Goal: Task Accomplishment & Management: Complete application form

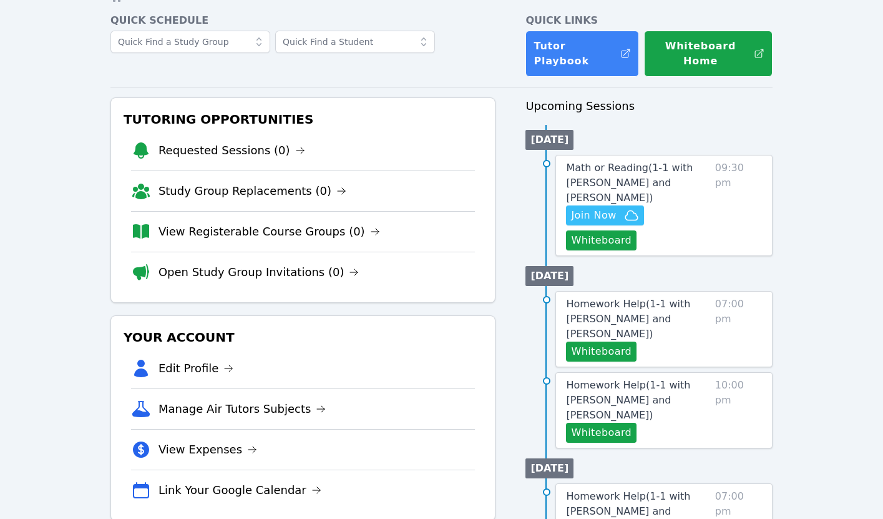
scroll to position [57, 0]
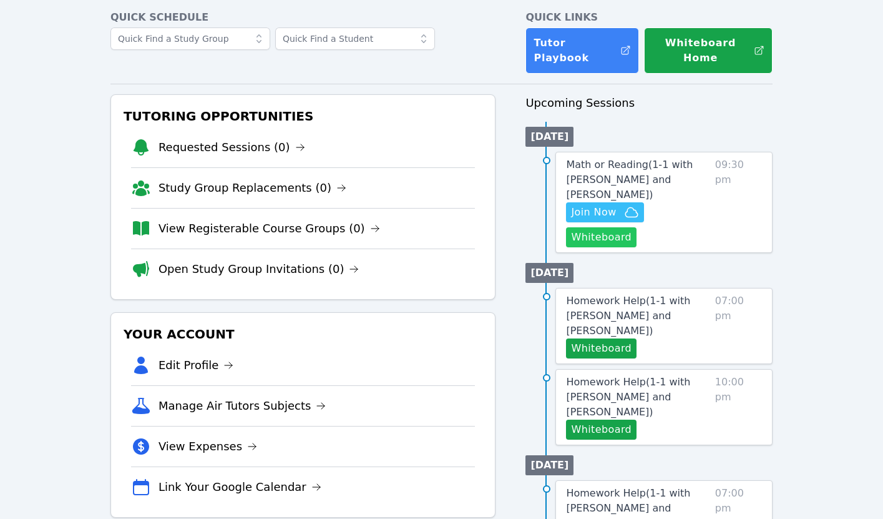
click at [599, 241] on button "Whiteboard" at bounding box center [601, 237] width 71 height 20
click at [593, 212] on span "Join Now" at bounding box center [593, 212] width 45 height 15
click at [614, 177] on span "Math or Reading ( 1-1 with Namuun Munkhbat and Thomas Baran )" at bounding box center [629, 180] width 127 height 42
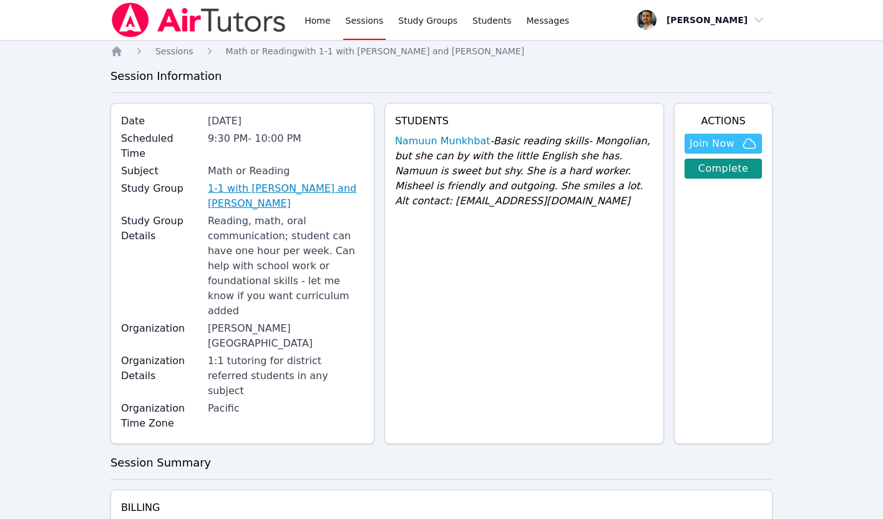
click at [308, 181] on link "1-1 with [PERSON_NAME] and [PERSON_NAME]" at bounding box center [286, 196] width 156 height 30
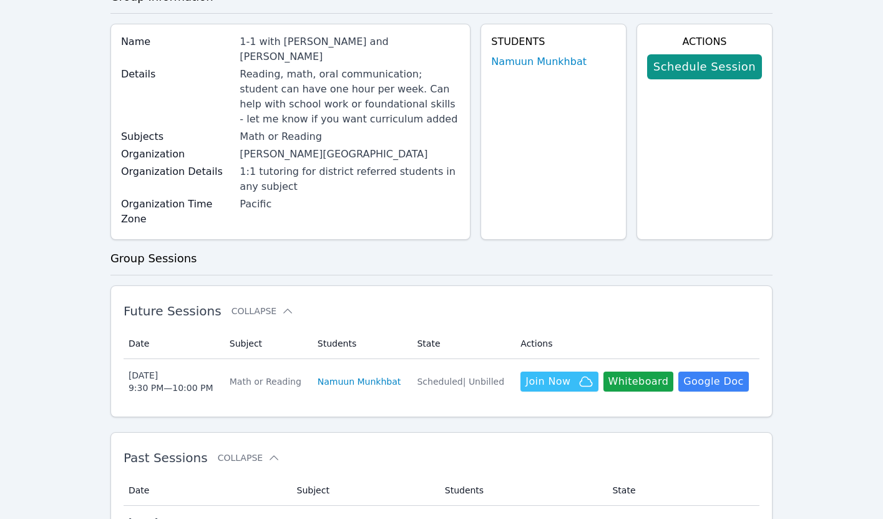
scroll to position [33, 0]
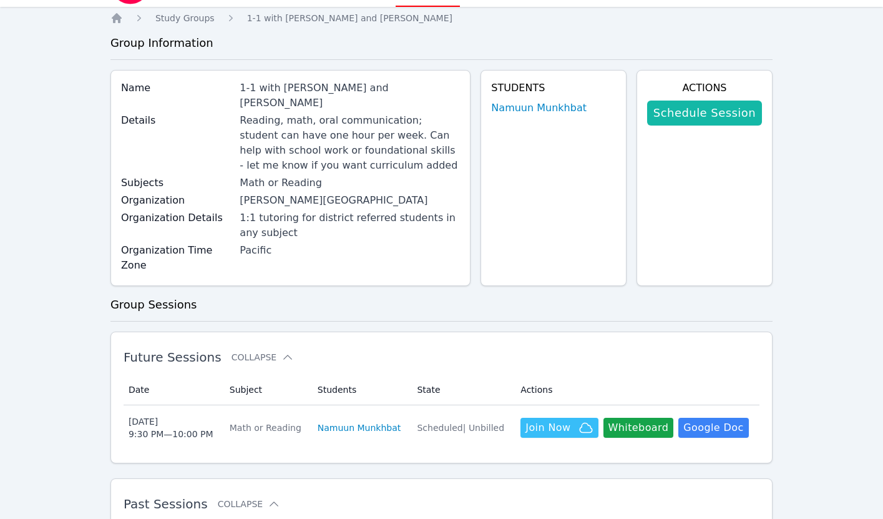
click at [686, 111] on link "Schedule Session" at bounding box center [704, 113] width 115 height 25
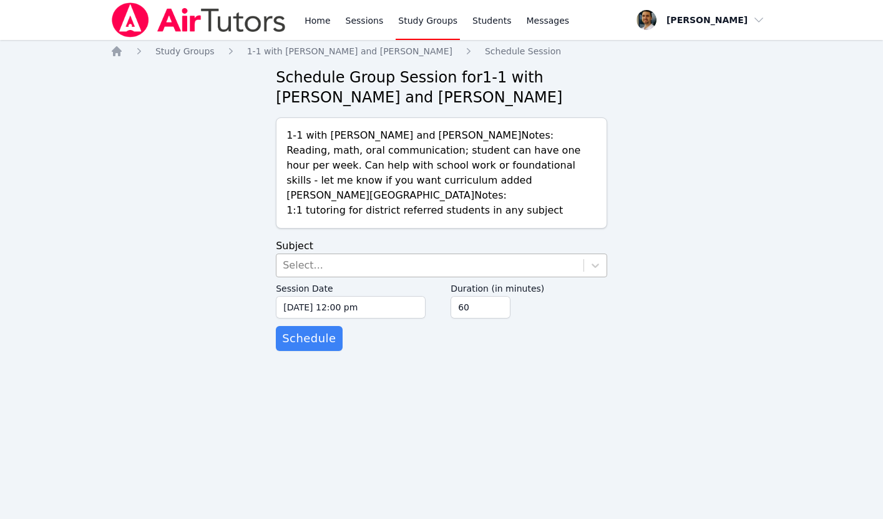
click at [386, 262] on div "Select..." at bounding box center [430, 265] width 307 height 22
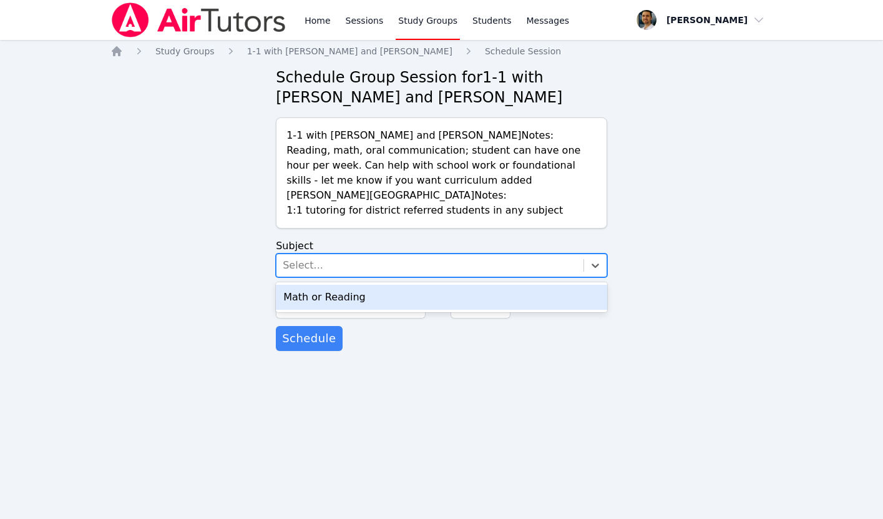
click at [366, 303] on div "Math or Reading" at bounding box center [442, 297] width 332 height 25
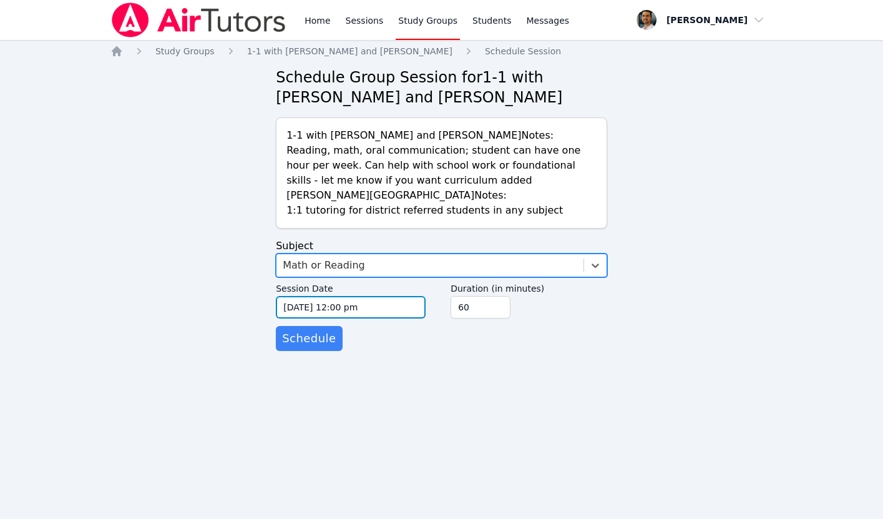
click at [348, 307] on input "09/25/2025 12:00 pm" at bounding box center [351, 307] width 150 height 22
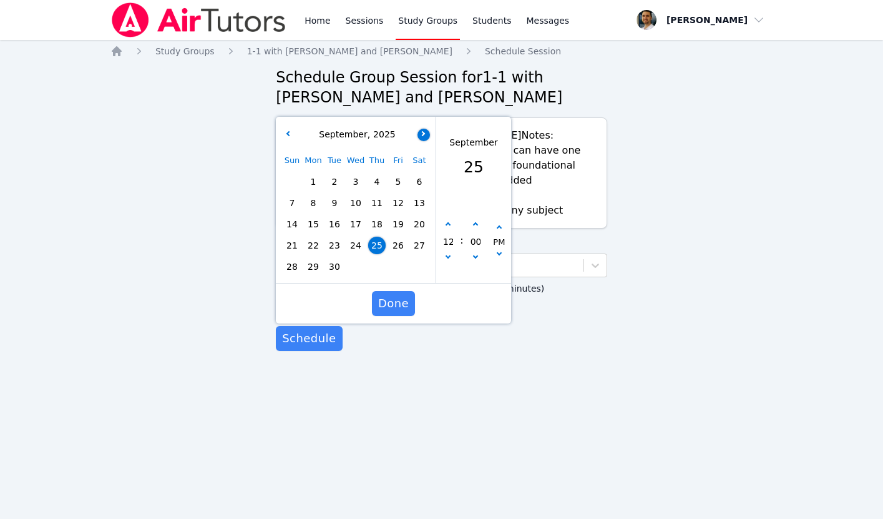
click at [421, 133] on icon "button" at bounding box center [422, 132] width 5 height 5
click at [289, 132] on icon "button" at bounding box center [288, 132] width 5 height 5
click at [312, 267] on span "29" at bounding box center [313, 266] width 17 height 17
click at [447, 225] on icon "button" at bounding box center [448, 224] width 5 height 5
type input "09/29/2025 01:00 pm"
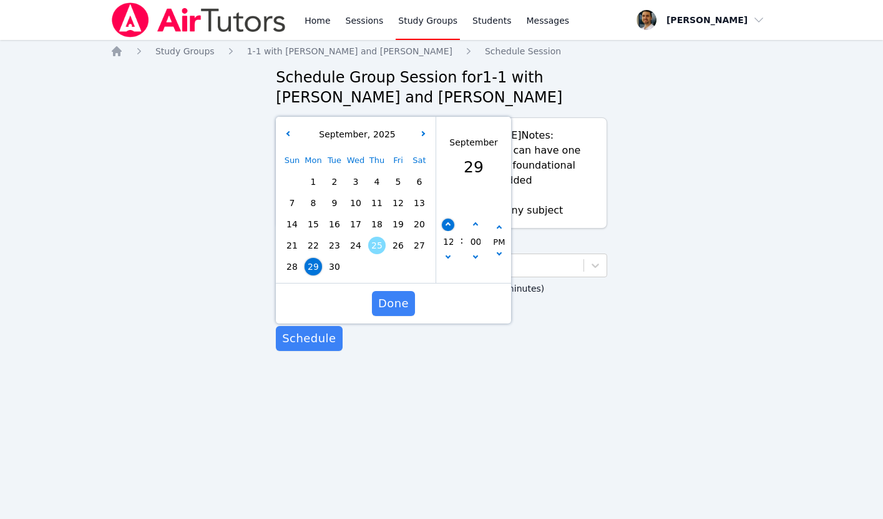
type input "01"
click at [447, 225] on icon "button" at bounding box center [448, 224] width 5 height 5
type input "09/29/2025 02:00 pm"
type input "02"
click at [447, 225] on icon "button" at bounding box center [448, 224] width 5 height 5
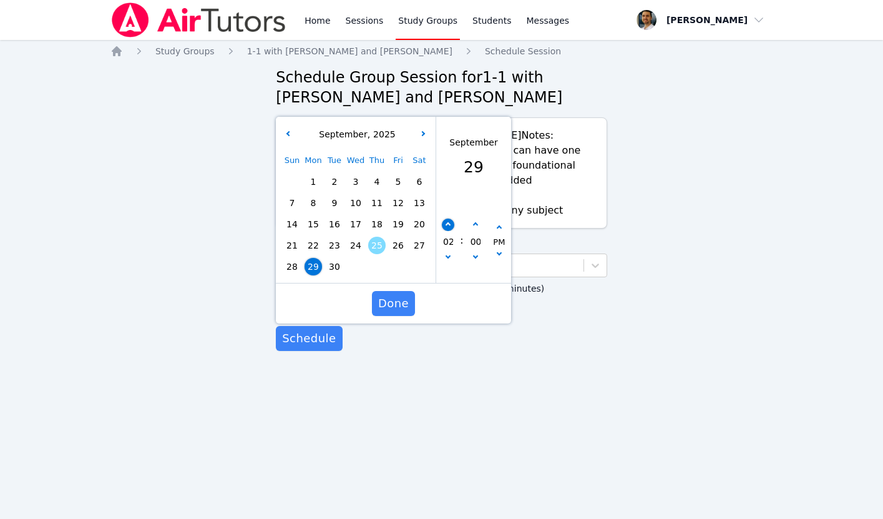
type input "09/29/2025 03:00 pm"
type input "03"
click at [447, 225] on icon "button" at bounding box center [448, 224] width 5 height 5
type input "09/29/2025 04:00 pm"
type input "04"
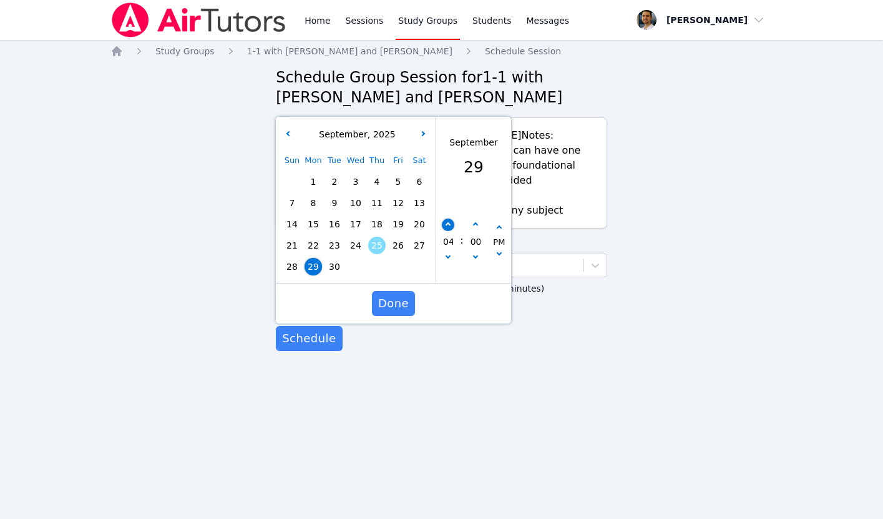
click at [447, 225] on icon "button" at bounding box center [448, 224] width 5 height 5
type input "09/29/2025 05:00 pm"
type input "05"
click at [447, 225] on icon "button" at bounding box center [448, 224] width 5 height 5
type input "09/29/2025 06:00 pm"
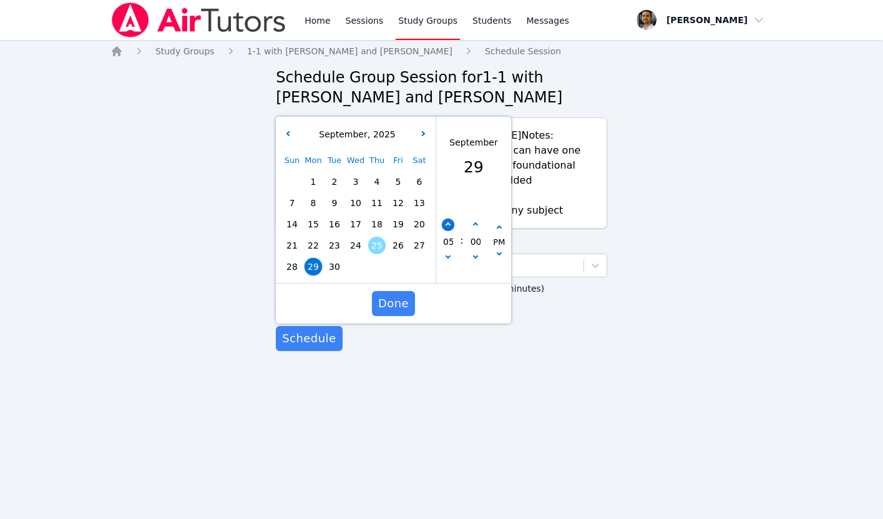
type input "06"
click at [447, 225] on icon "button" at bounding box center [448, 224] width 5 height 5
type input "09/29/2025 07:00 pm"
type input "07"
click at [447, 225] on icon "button" at bounding box center [448, 224] width 5 height 5
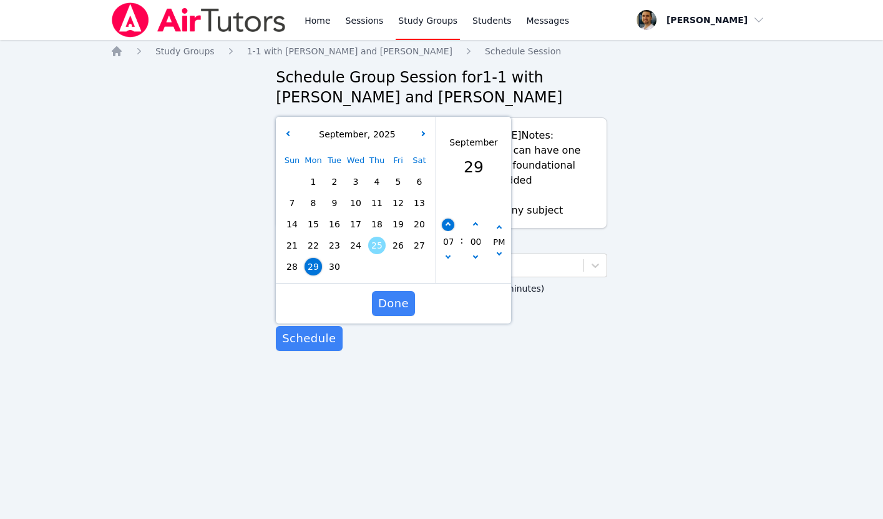
type input "09/29/2025 08:00 pm"
type input "08"
click at [447, 225] on icon "button" at bounding box center [448, 224] width 5 height 5
type input "09/29/2025 09:00 pm"
type input "09"
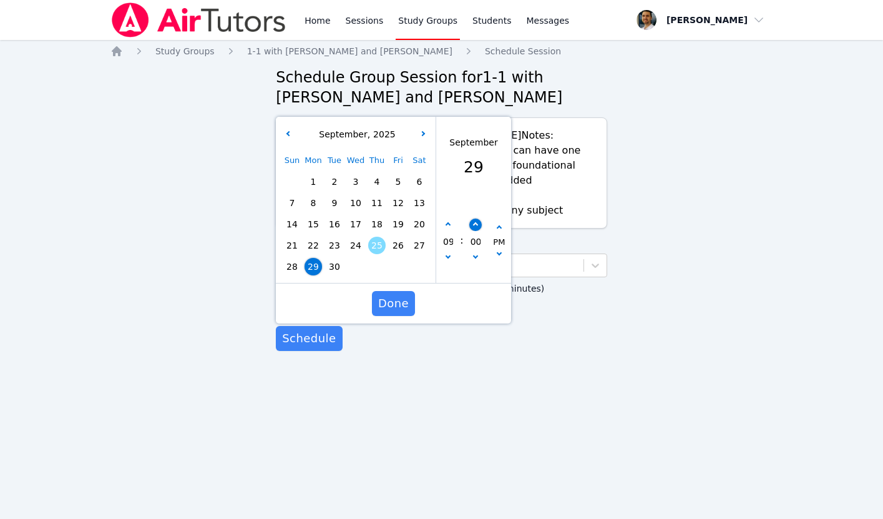
click at [476, 226] on button "button" at bounding box center [476, 225] width 12 height 12
type input "09/29/2025 09:05 pm"
type input "05"
click at [476, 226] on button "button" at bounding box center [476, 225] width 12 height 12
type input "09/29/2025 09:10 pm"
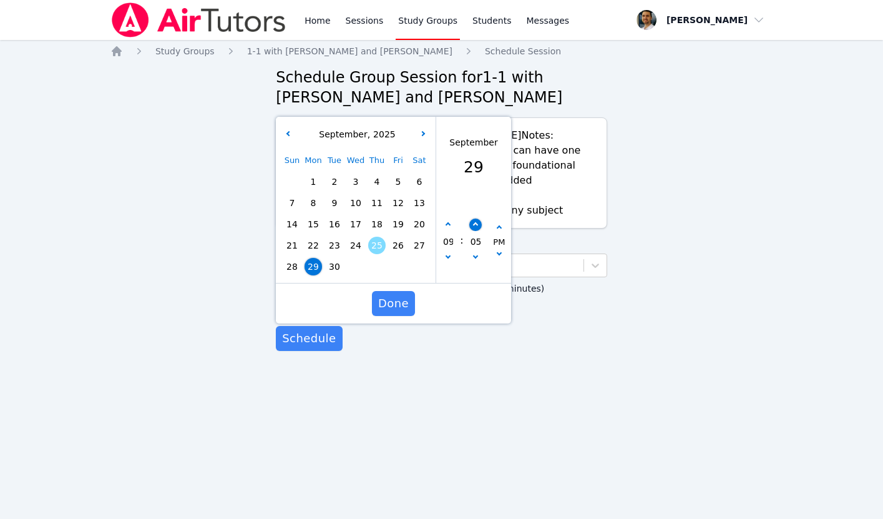
type input "10"
click at [476, 226] on button "button" at bounding box center [476, 225] width 12 height 12
type input "09/29/2025 09:15 pm"
type input "15"
click at [476, 226] on button "button" at bounding box center [476, 225] width 12 height 12
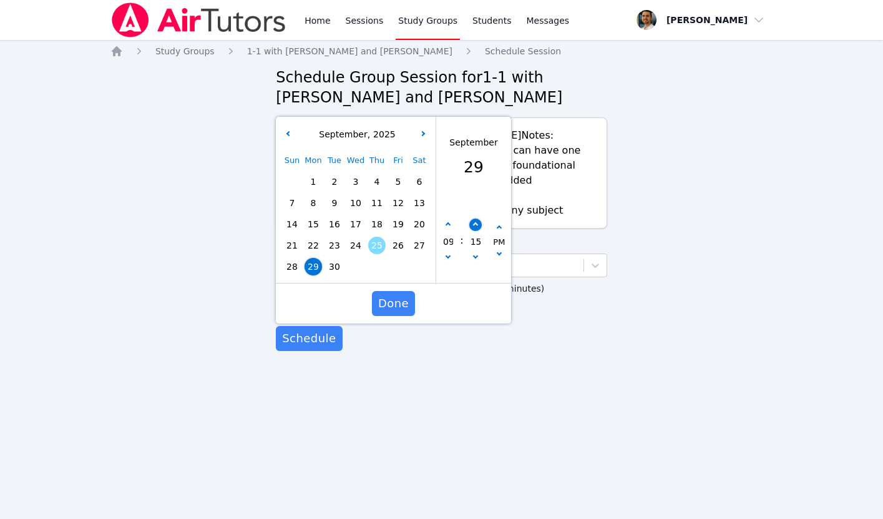
type input "09/29/2025 09:20 pm"
type input "20"
click at [476, 226] on button "button" at bounding box center [476, 225] width 12 height 12
type input "09/29/2025 09:25 pm"
type input "25"
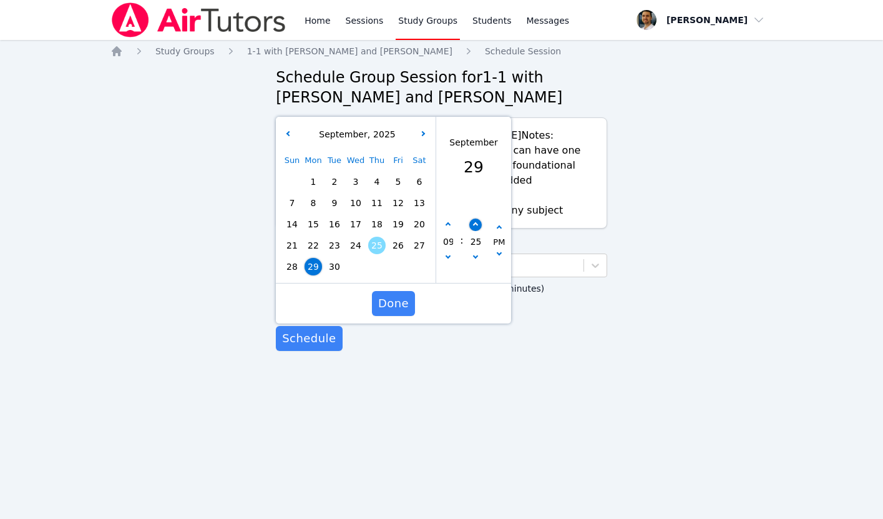
click at [476, 226] on button "button" at bounding box center [476, 225] width 12 height 12
type input "09/29/2025 09:30 pm"
type input "30"
click at [476, 226] on button "button" at bounding box center [476, 225] width 12 height 12
type input "09/29/2025 09:35 pm"
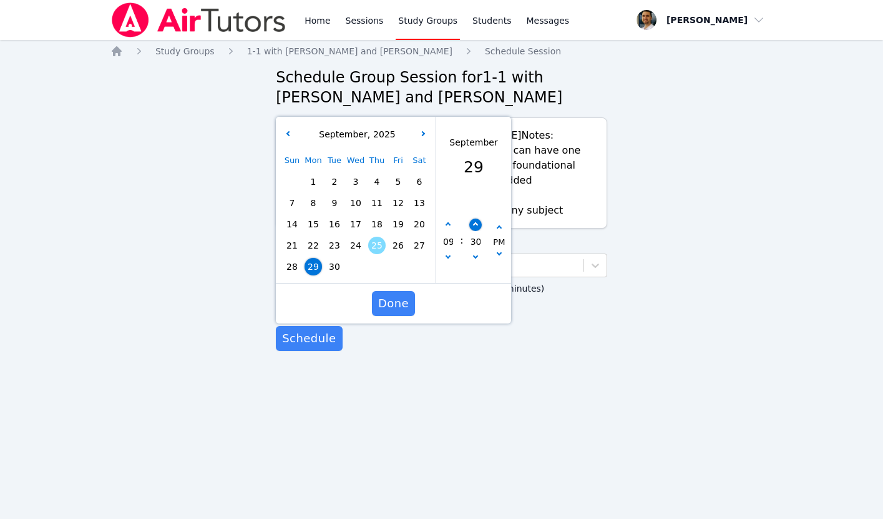
type input "35"
click at [476, 253] on button "button" at bounding box center [476, 258] width 12 height 12
type input "09/29/2025 09:30 pm"
type input "30"
click at [399, 303] on span "Done" at bounding box center [393, 303] width 31 height 17
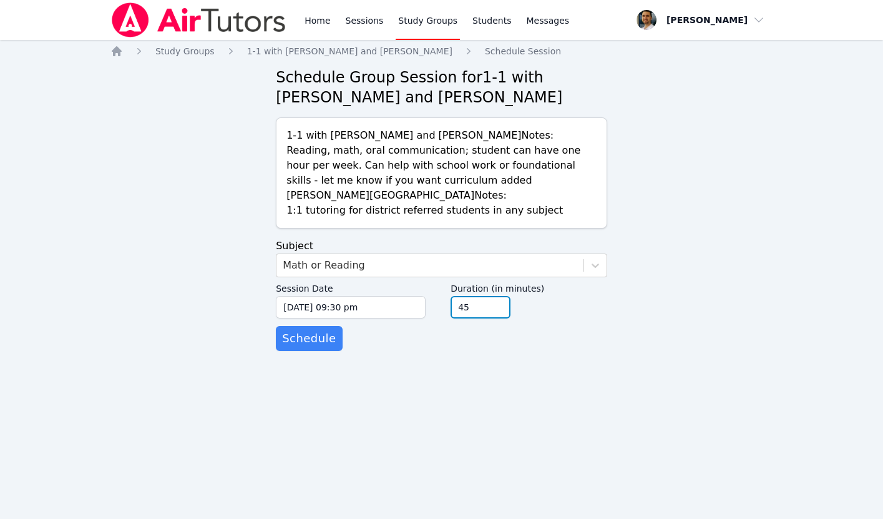
click at [499, 313] on input "45" at bounding box center [481, 307] width 60 height 22
type input "30"
click at [499, 313] on input "30" at bounding box center [481, 307] width 60 height 22
click at [319, 338] on span "Schedule" at bounding box center [309, 338] width 54 height 17
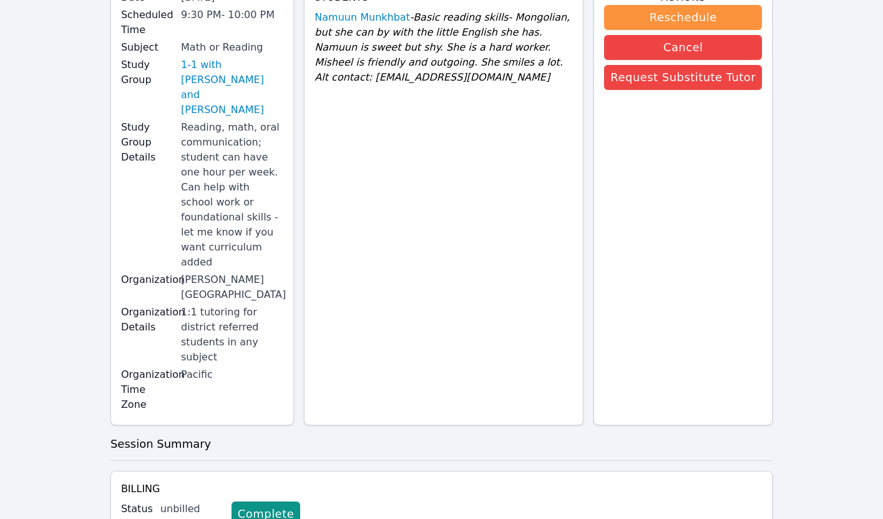
scroll to position [307, 0]
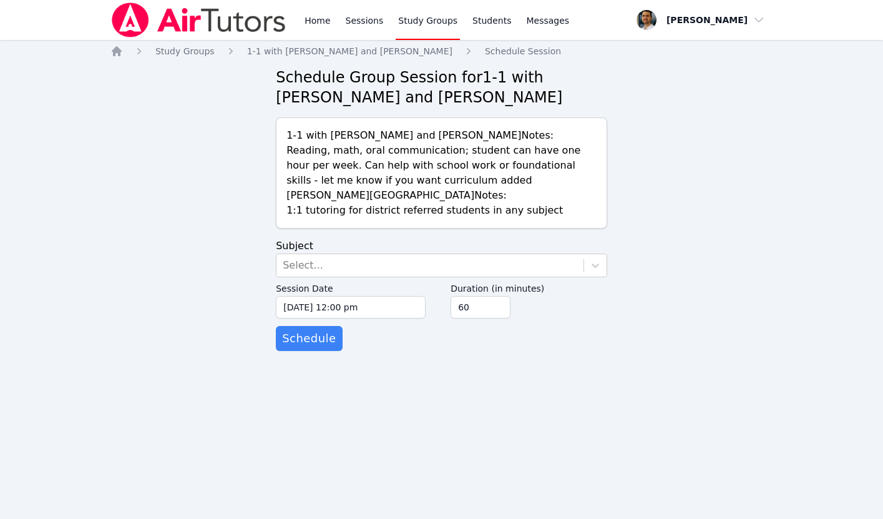
click at [329, 251] on form "Subject Select... Session Date 09/25/2025 12:00 pm 9/25/2025 12:00 pm Duration …" at bounding box center [442, 295] width 332 height 112
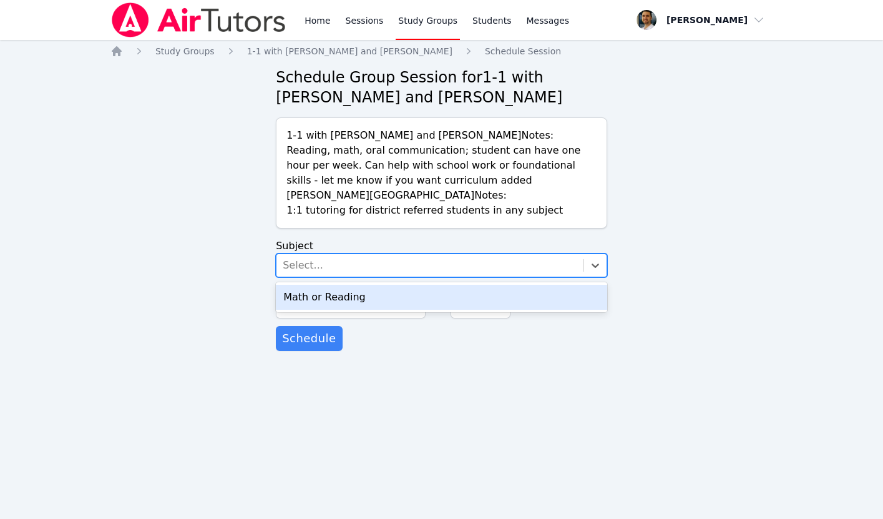
click at [322, 262] on div "Select..." at bounding box center [430, 265] width 307 height 22
click at [320, 293] on div "Math or Reading" at bounding box center [442, 297] width 332 height 25
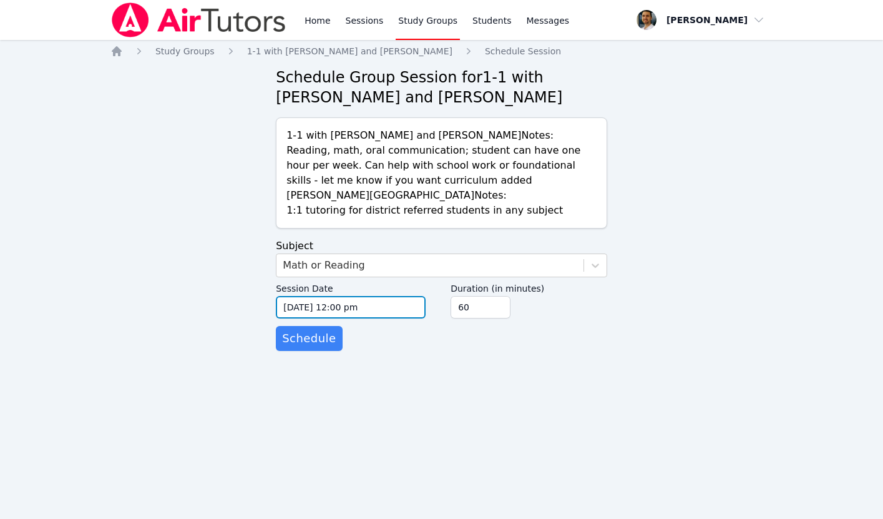
click at [345, 312] on input "09/25/2025 12:00 pm" at bounding box center [351, 307] width 150 height 22
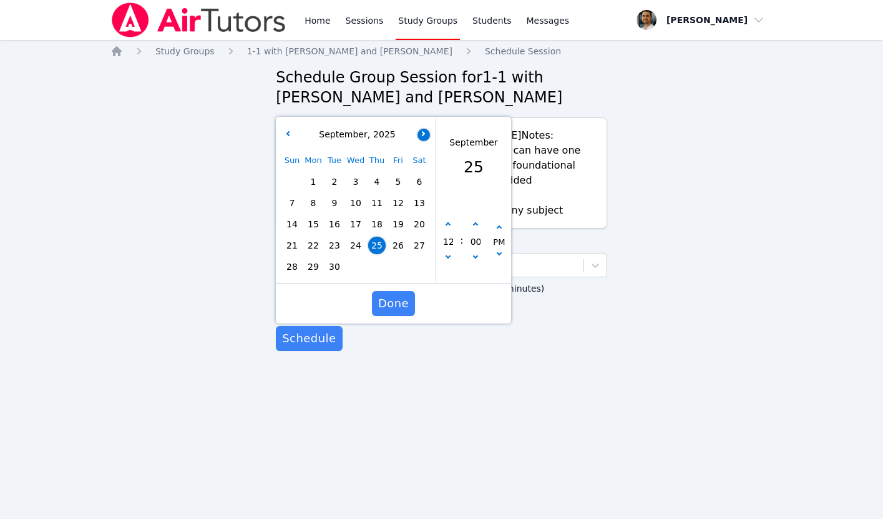
click at [423, 130] on button "button" at bounding box center [424, 135] width 12 height 12
click at [379, 179] on span "2" at bounding box center [376, 181] width 17 height 17
click at [448, 224] on icon "button" at bounding box center [448, 224] width 5 height 5
type input "10/02/2025 01:00 pm"
type input "01"
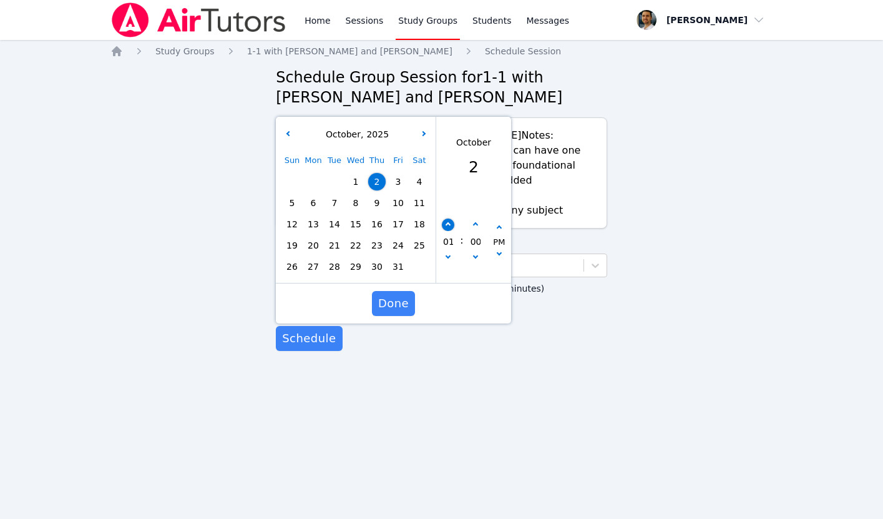
click at [448, 224] on icon "button" at bounding box center [448, 224] width 5 height 5
type input "10/02/2025 02:00 pm"
type input "02"
click at [448, 224] on icon "button" at bounding box center [448, 224] width 5 height 5
type input "10/02/2025 03:00 pm"
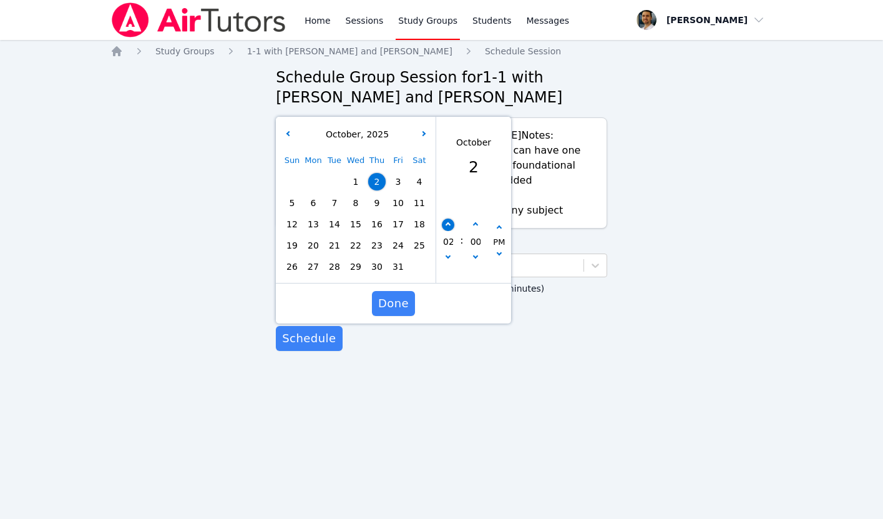
type input "03"
click at [448, 224] on icon "button" at bounding box center [448, 224] width 5 height 5
type input "10/02/2025 04:00 pm"
type input "04"
click at [448, 224] on icon "button" at bounding box center [448, 224] width 5 height 5
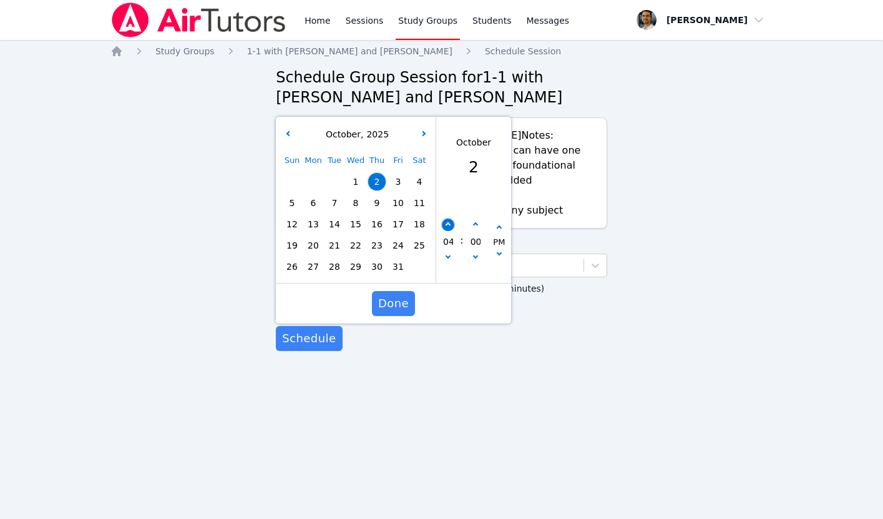
type input "10/02/2025 05:00 pm"
type input "05"
click at [448, 224] on icon "button" at bounding box center [448, 224] width 5 height 5
type input "10/02/2025 06:00 pm"
type input "06"
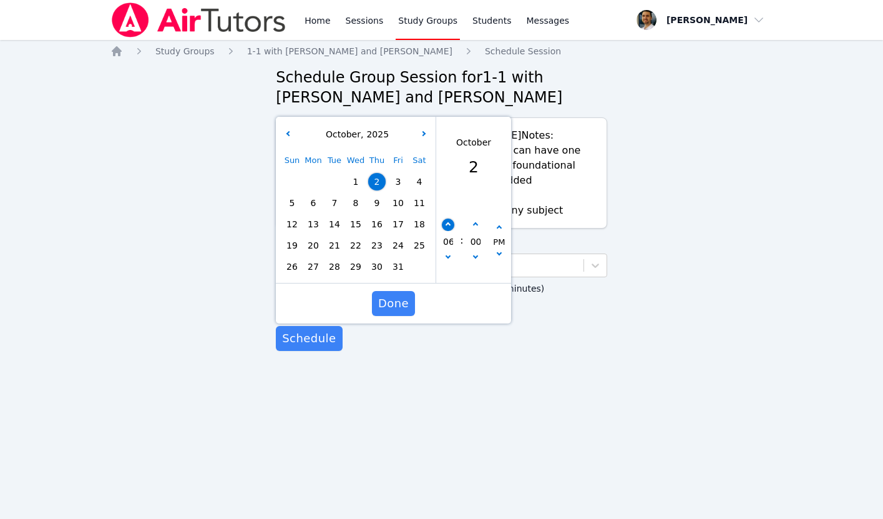
click at [448, 224] on icon "button" at bounding box center [448, 224] width 5 height 5
type input "10/02/2025 07:00 pm"
type input "07"
click at [448, 224] on icon "button" at bounding box center [448, 224] width 5 height 5
type input "10/02/2025 08:00 pm"
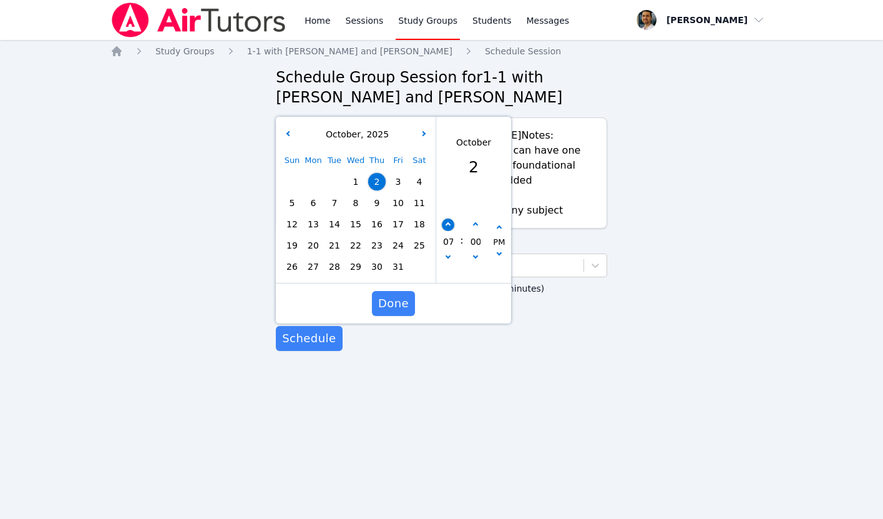
type input "08"
click at [448, 224] on icon "button" at bounding box center [448, 224] width 5 height 5
type input "10/02/2025 09:00 pm"
type input "09"
click at [448, 224] on icon "button" at bounding box center [448, 224] width 5 height 5
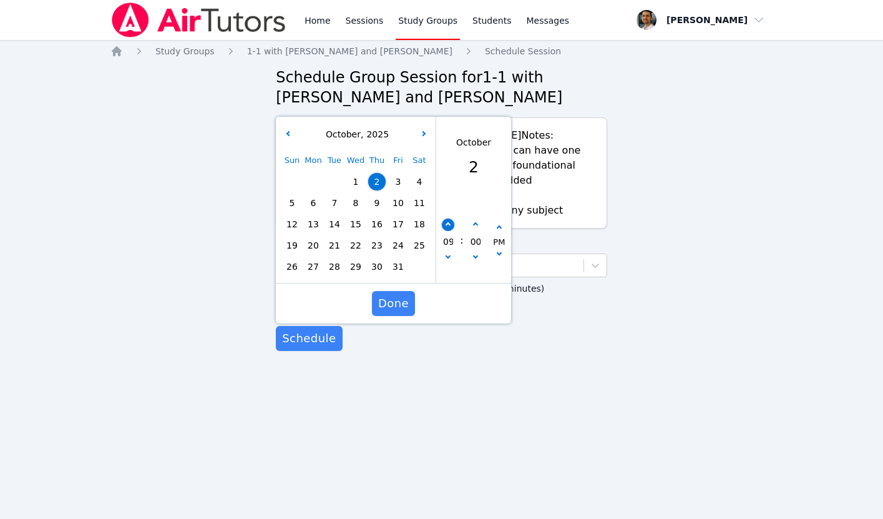
type input "10/02/2025 10:00 pm"
type input "10"
click at [448, 253] on icon "button" at bounding box center [448, 255] width 5 height 5
type input "10/02/2025 09:00 pm"
type input "09"
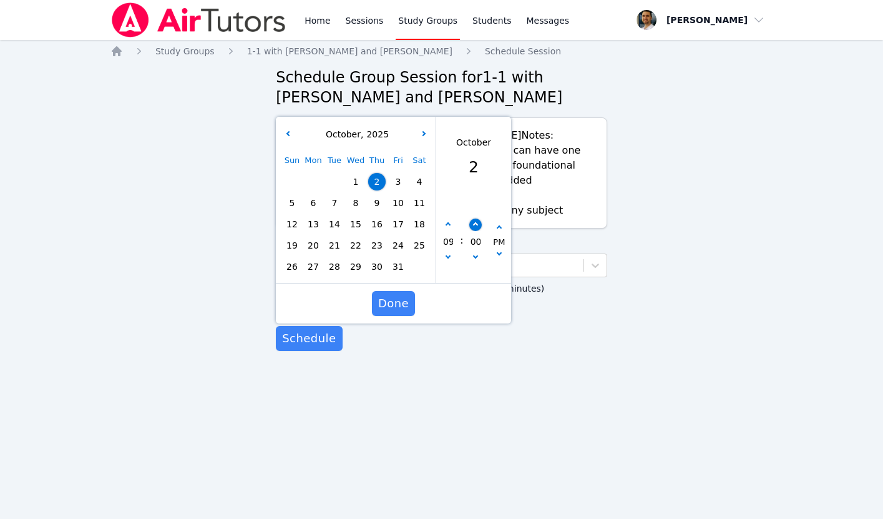
click at [477, 224] on button "button" at bounding box center [476, 225] width 12 height 12
type input "10/02/2025 09:05 pm"
type input "05"
click at [477, 224] on button "button" at bounding box center [476, 225] width 12 height 12
type input "10/02/2025 09:10 pm"
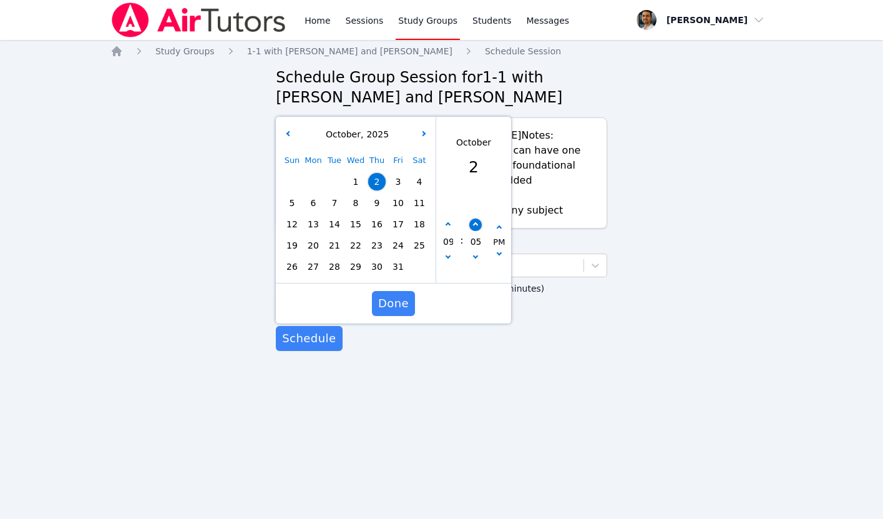
type input "10"
click at [477, 224] on button "button" at bounding box center [476, 225] width 12 height 12
type input "10/02/2025 09:15 pm"
type input "15"
click at [477, 224] on button "button" at bounding box center [476, 225] width 12 height 12
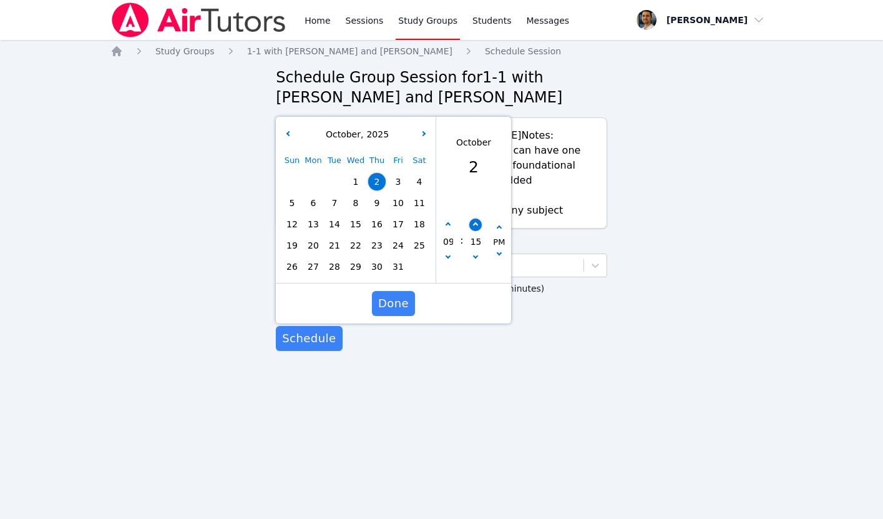
type input "10/02/2025 09:20 pm"
type input "20"
click at [477, 224] on button "button" at bounding box center [476, 225] width 12 height 12
type input "10/02/2025 09:25 pm"
type input "25"
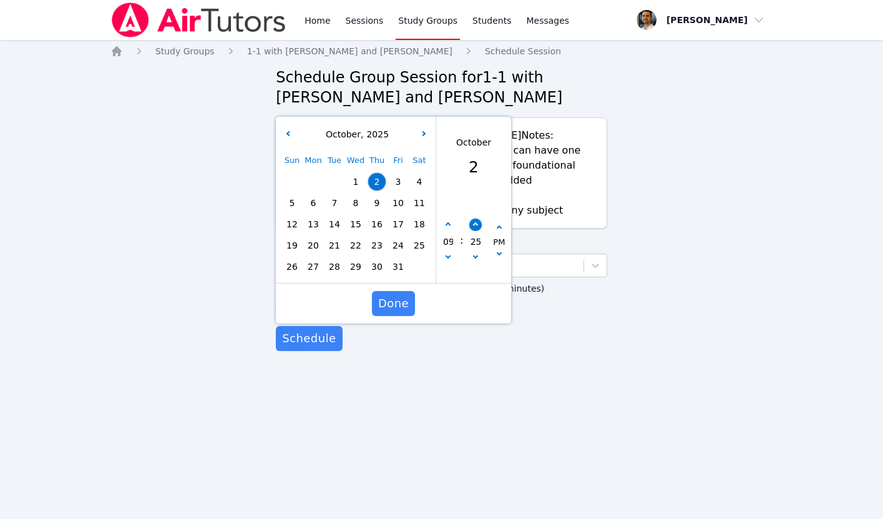
click at [477, 224] on button "button" at bounding box center [476, 225] width 12 height 12
type input "10/02/2025 09:30 pm"
type input "30"
click at [398, 303] on span "Done" at bounding box center [393, 303] width 31 height 17
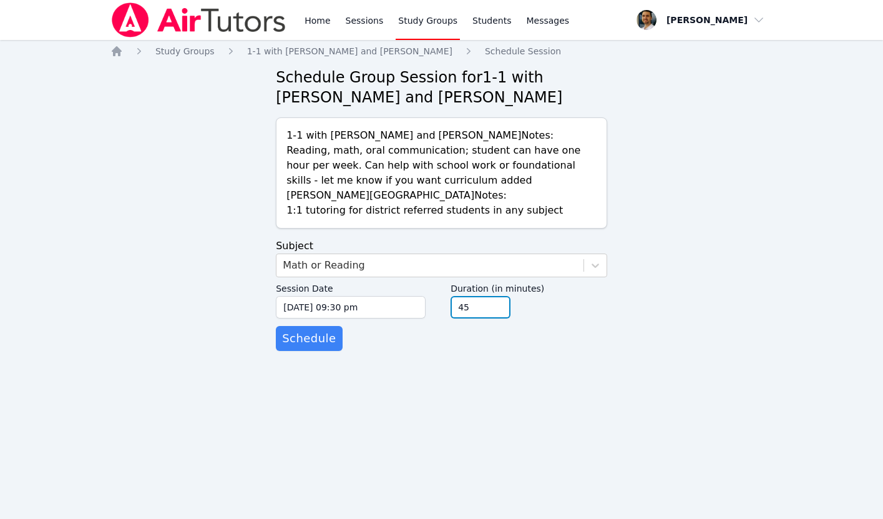
click at [496, 309] on input "45" at bounding box center [481, 307] width 60 height 22
type input "30"
click at [496, 309] on input "30" at bounding box center [481, 307] width 60 height 22
click at [295, 347] on span "Schedule" at bounding box center [309, 338] width 54 height 17
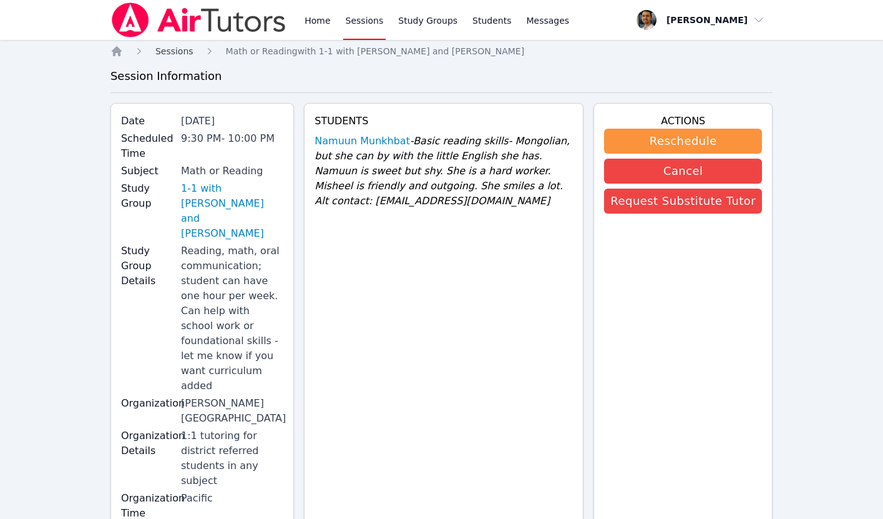
click at [165, 50] on span "Sessions" at bounding box center [174, 51] width 38 height 10
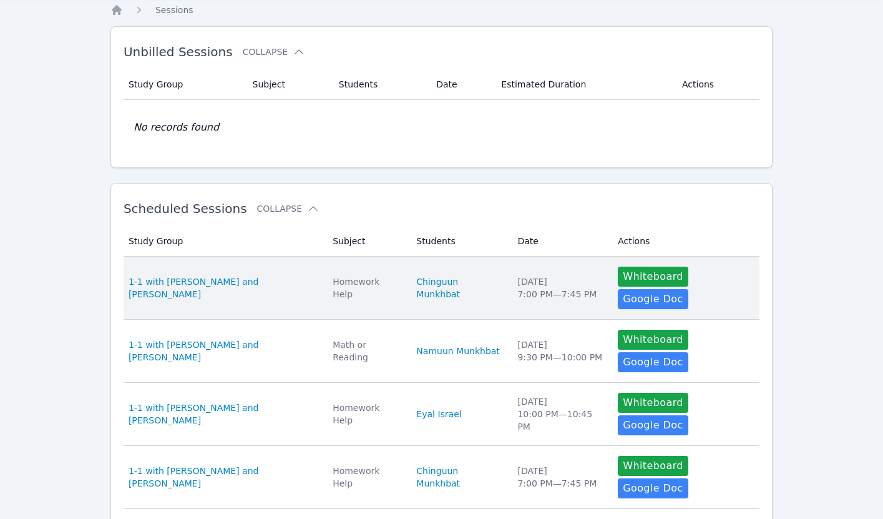
scroll to position [57, 0]
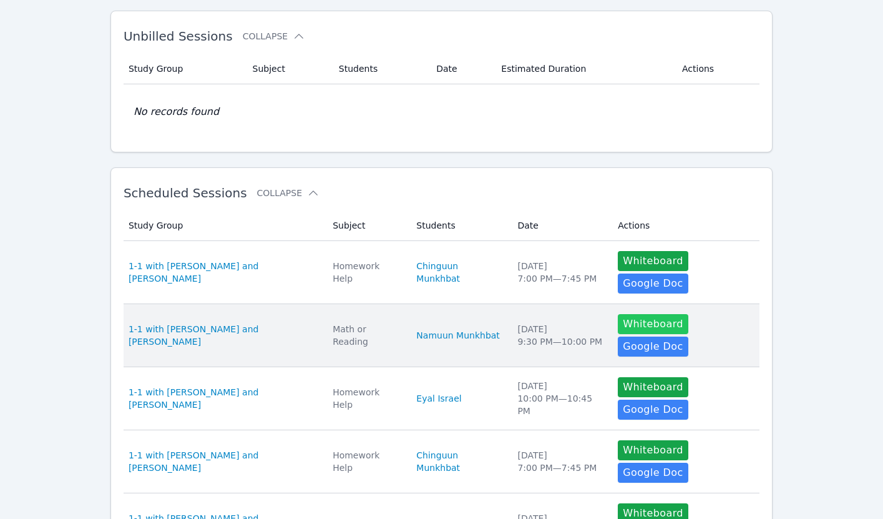
click at [644, 314] on button "Whiteboard" at bounding box center [653, 324] width 71 height 20
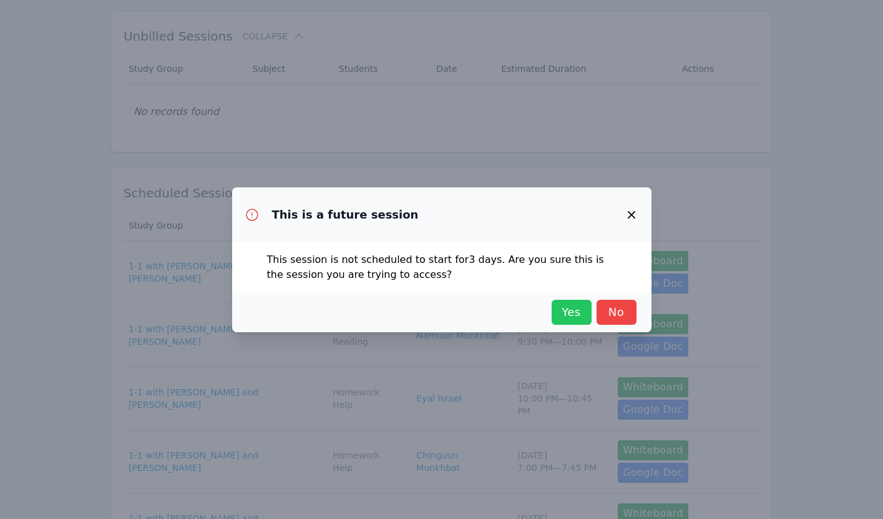
click at [561, 308] on span "Yes" at bounding box center [571, 311] width 27 height 17
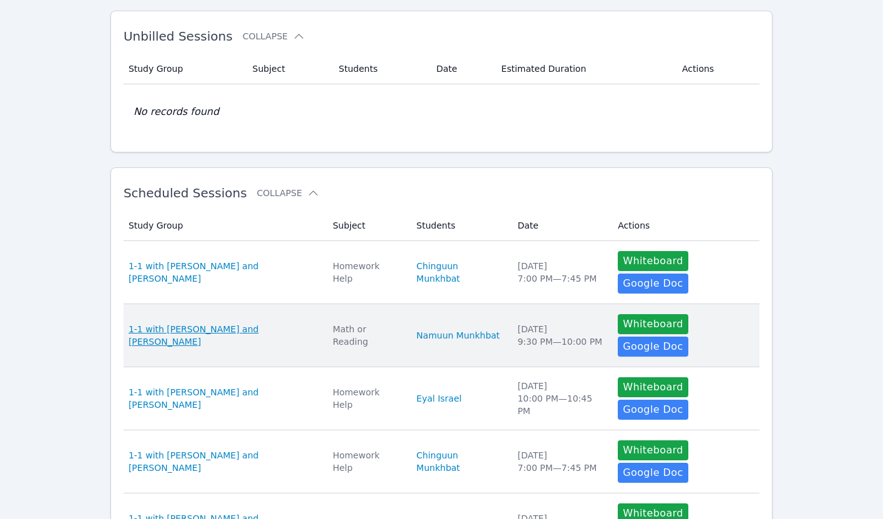
click at [255, 323] on span "1-1 with [PERSON_NAME] and [PERSON_NAME]" at bounding box center [223, 335] width 189 height 25
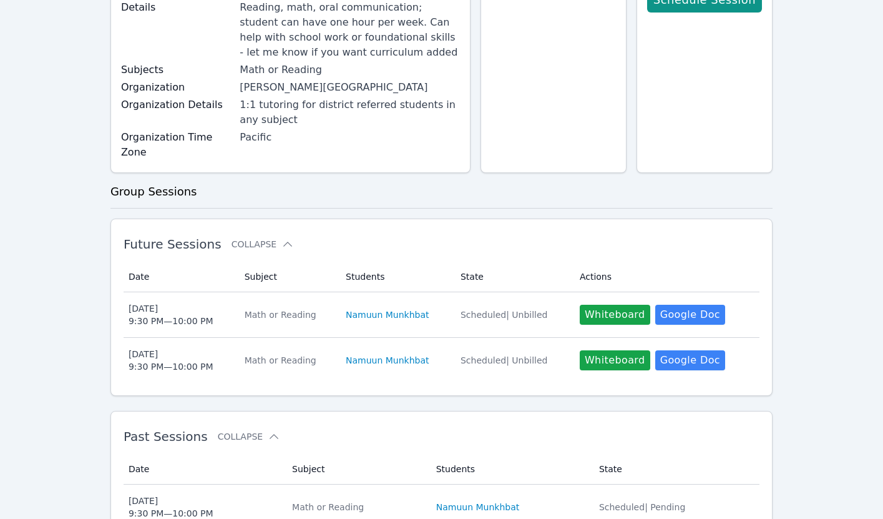
scroll to position [171, 0]
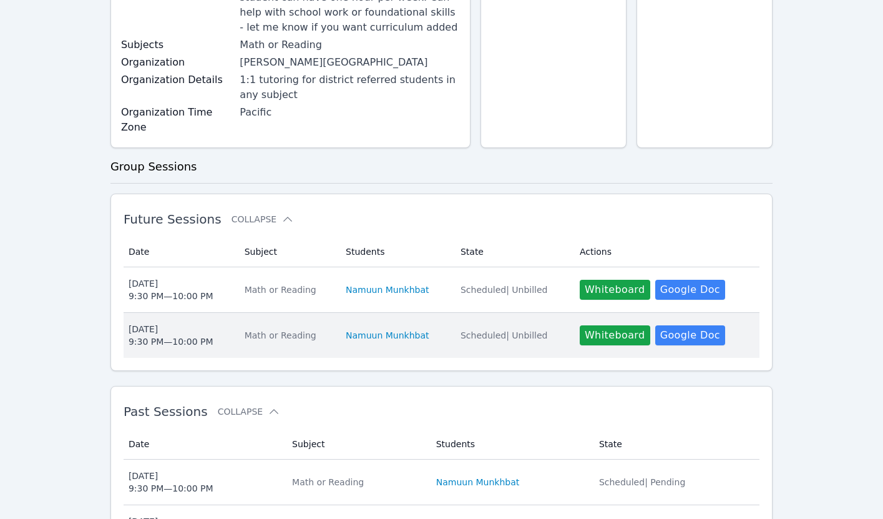
click at [207, 323] on div "Mon Sep 29 9:30 PM — 10:00 PM" at bounding box center [171, 335] width 85 height 25
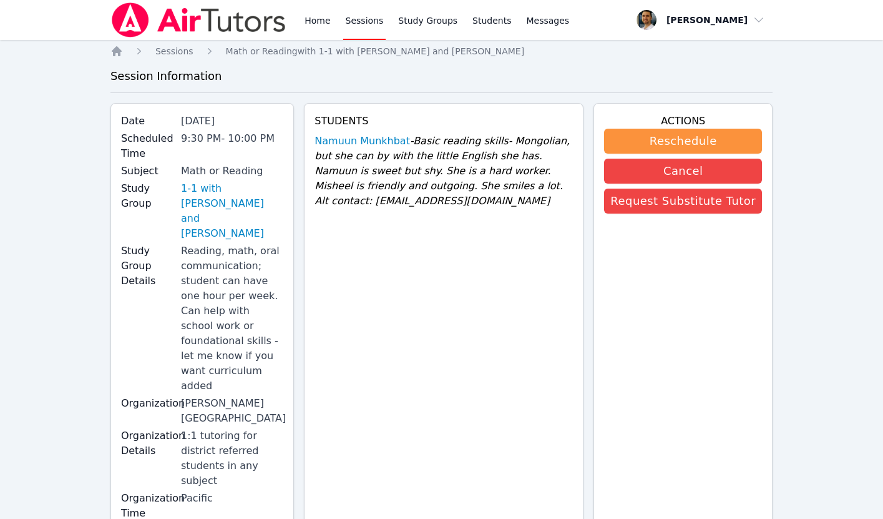
scroll to position [258, 0]
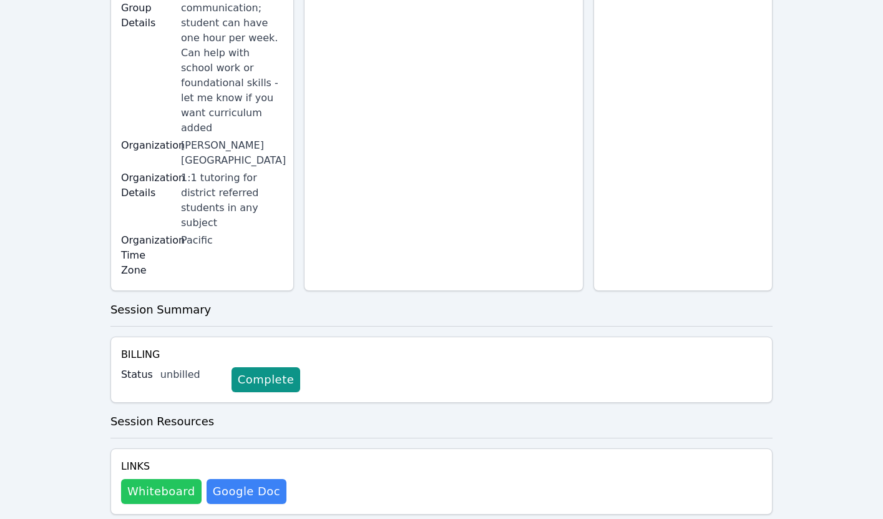
click at [162, 479] on button "Whiteboard" at bounding box center [161, 491] width 81 height 25
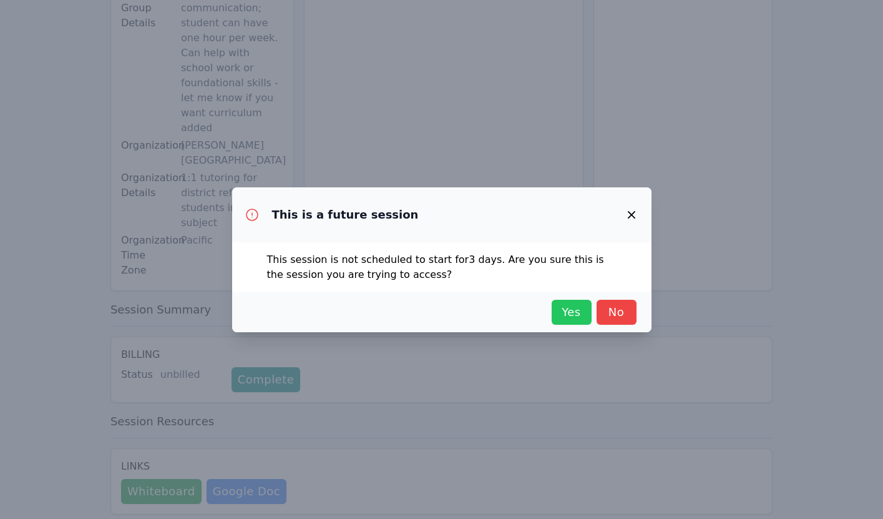
click at [564, 307] on span "Yes" at bounding box center [571, 311] width 27 height 17
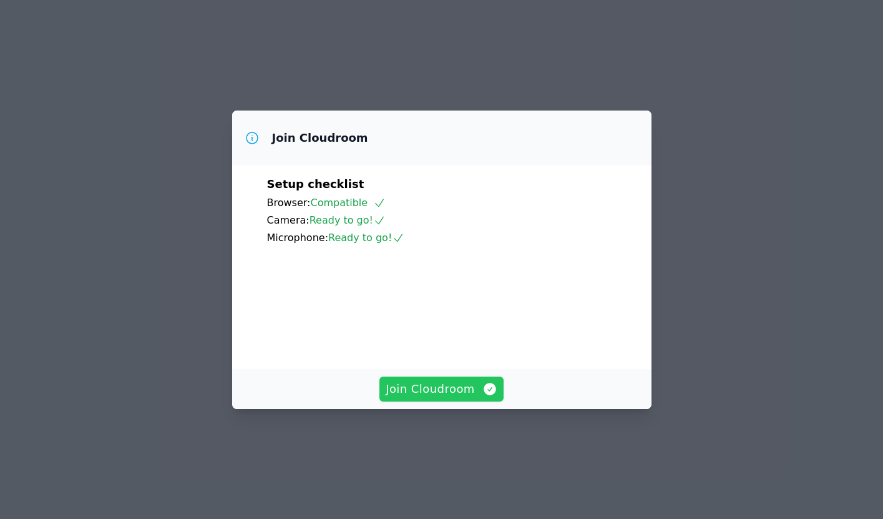
click at [428, 398] on span "Join Cloudroom" at bounding box center [442, 388] width 112 height 17
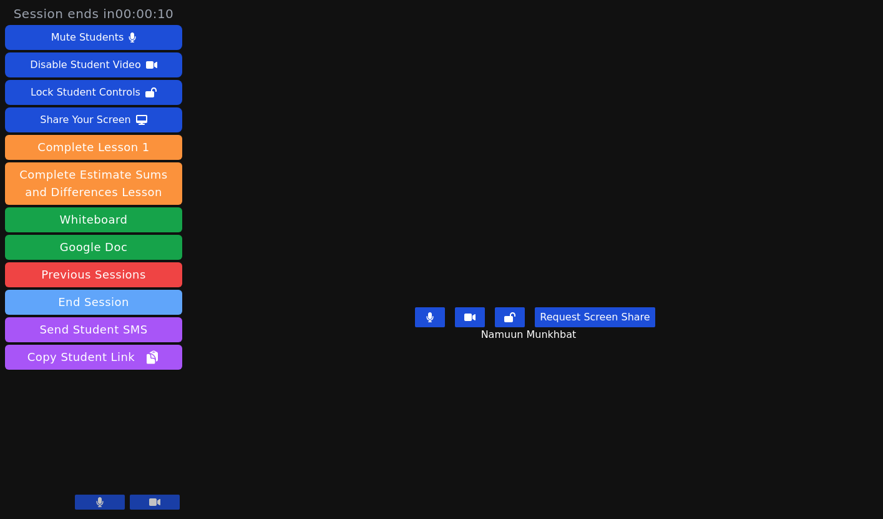
click at [102, 297] on button "End Session" at bounding box center [93, 302] width 177 height 25
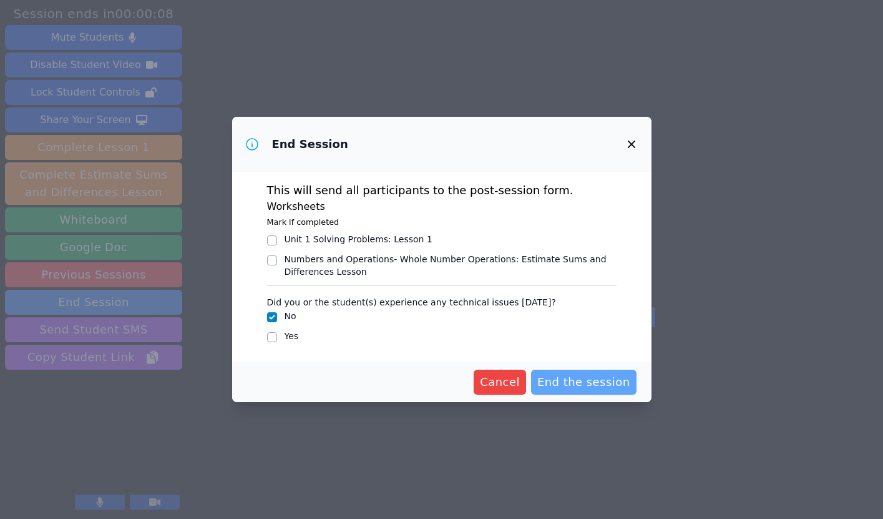
click at [586, 379] on span "End the session" at bounding box center [584, 381] width 93 height 17
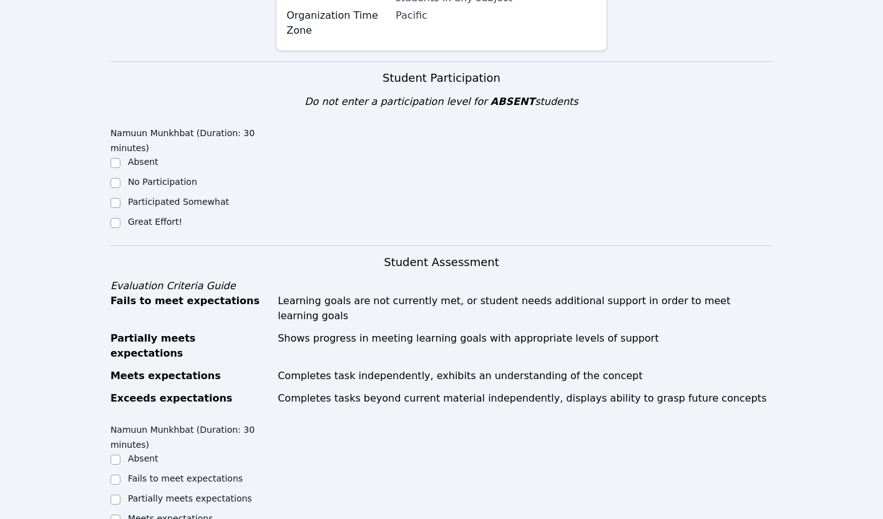
scroll to position [378, 0]
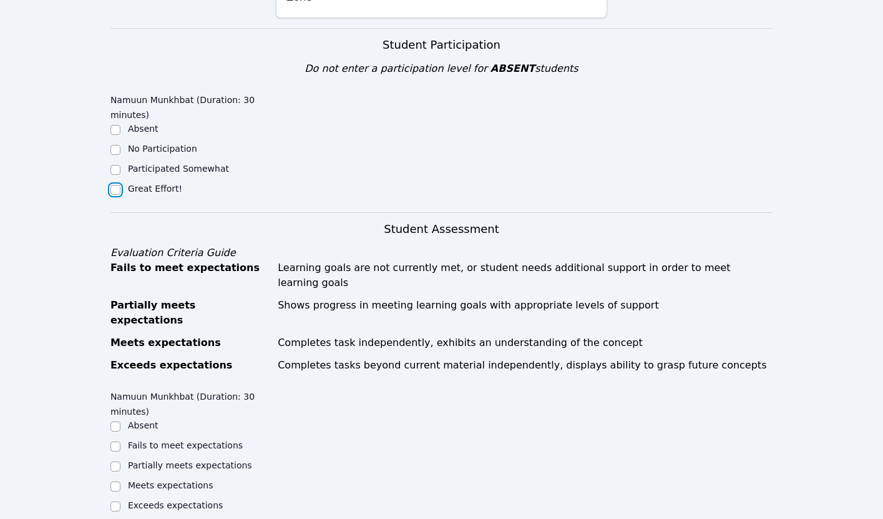
click at [115, 185] on input "Great Effort!" at bounding box center [116, 190] width 10 height 10
checkbox input "true"
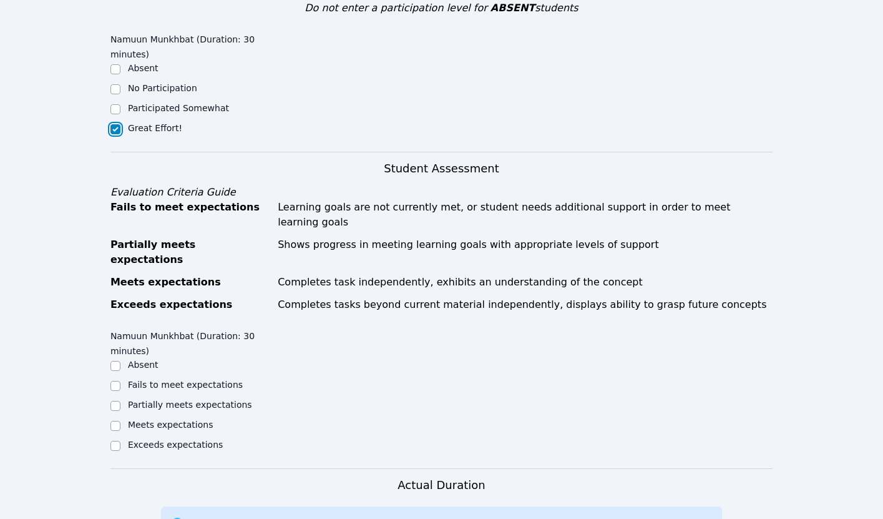
scroll to position [493, 0]
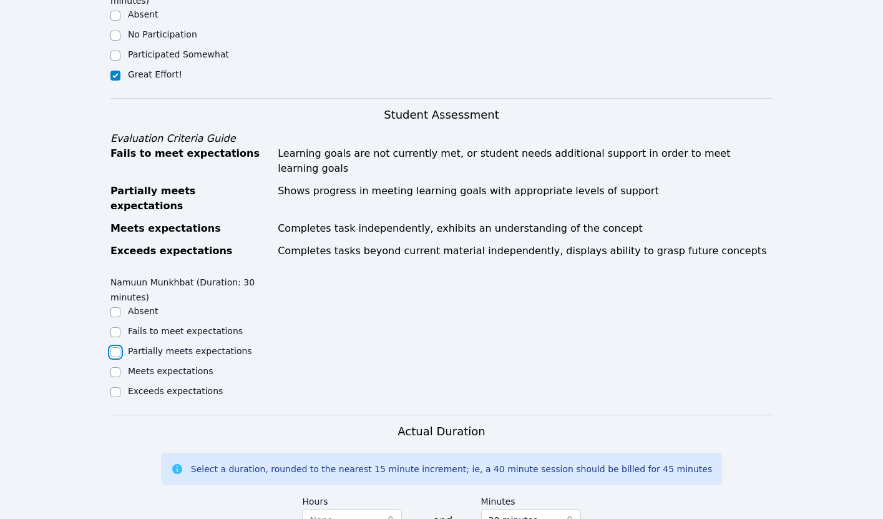
click at [114, 347] on input "Partially meets expectations" at bounding box center [116, 352] width 10 height 10
checkbox input "true"
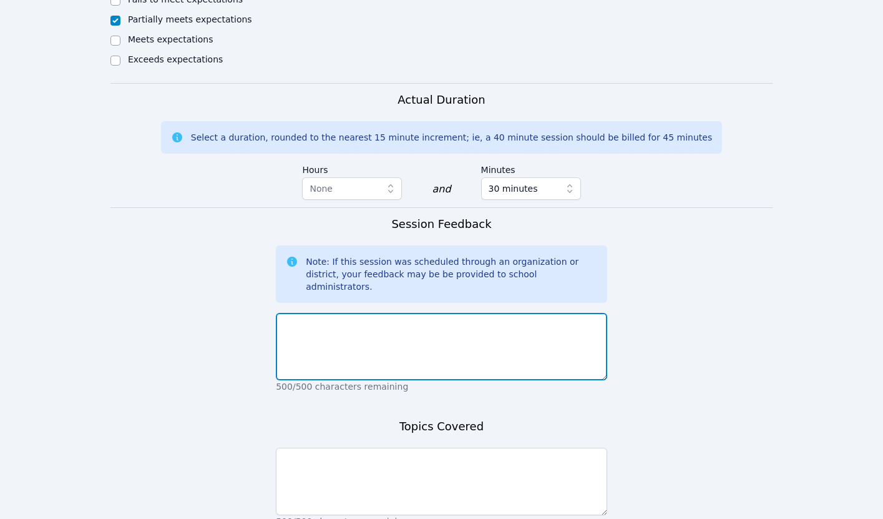
click at [311, 313] on textarea at bounding box center [442, 346] width 332 height 67
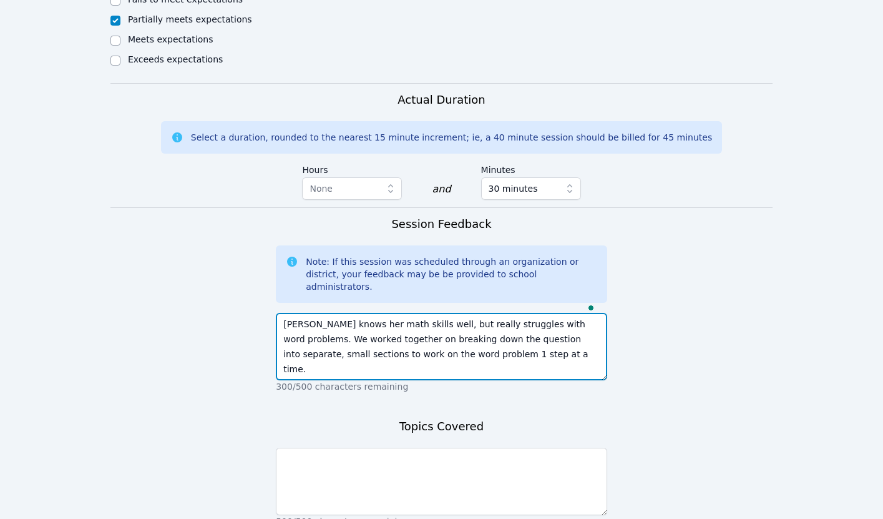
type textarea "Namuun knows her math skills well, but really struggles with word problems. We …"
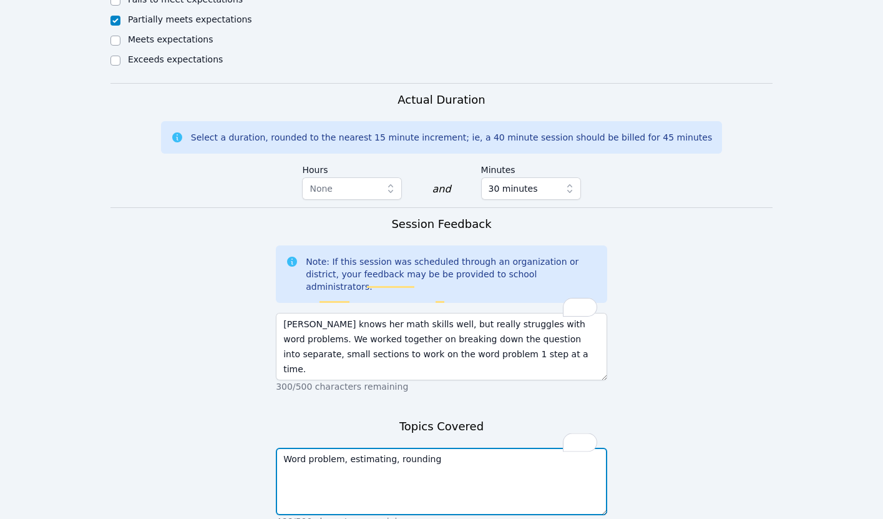
type textarea "Word problem, estimating, rounding"
